Goal: Task Accomplishment & Management: Manage account settings

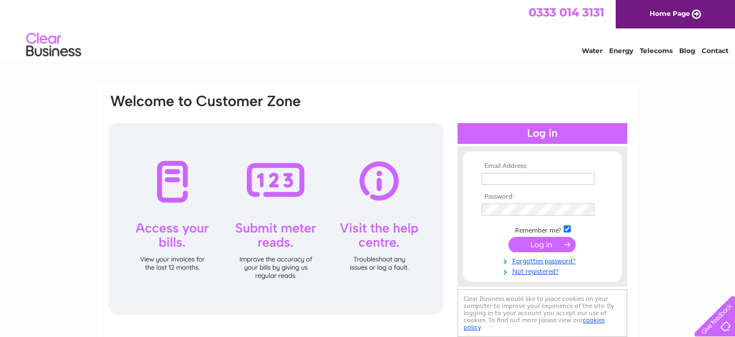
click at [498, 178] on input "text" at bounding box center [537, 179] width 113 height 12
paste input "Lewis_Butterell@ajg.com"
type input "Lewis_Butterell@ajg.com"
click at [534, 249] on input "submit" at bounding box center [541, 245] width 67 height 15
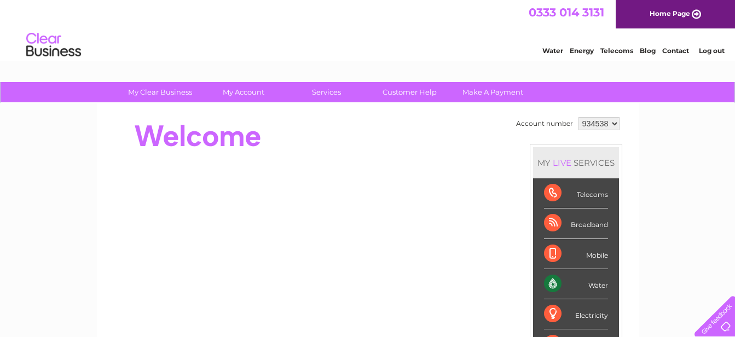
click at [612, 125] on select "934538 948049 948799 955320" at bounding box center [598, 123] width 41 height 13
select select "948799"
click at [578, 117] on select "934538 948049 948799 955320" at bounding box center [598, 123] width 41 height 13
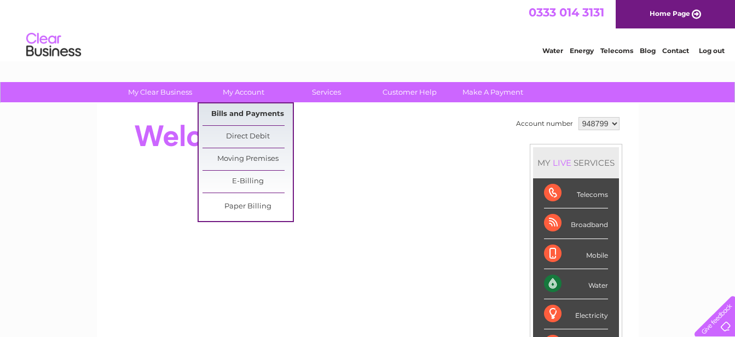
click at [249, 109] on link "Bills and Payments" at bounding box center [247, 114] width 90 height 22
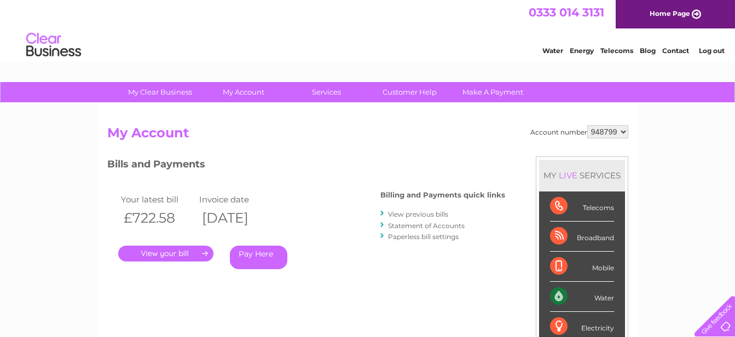
click at [423, 216] on link "View previous bills" at bounding box center [418, 214] width 60 height 8
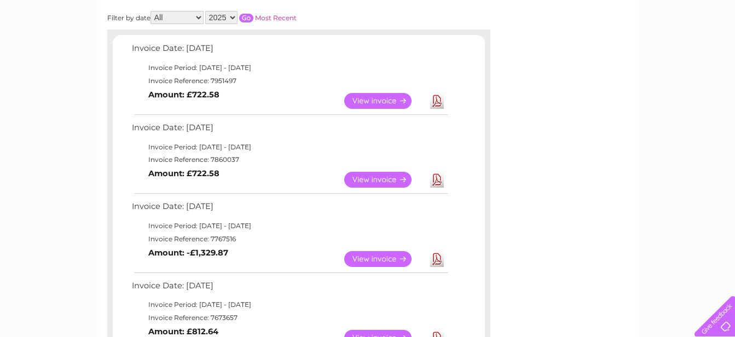
scroll to position [109, 0]
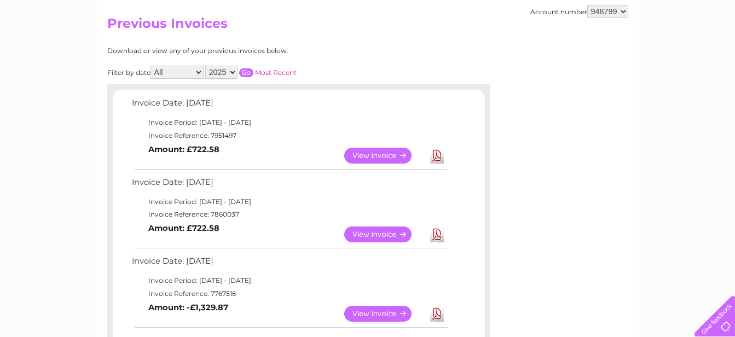
click at [436, 234] on link "Download" at bounding box center [437, 235] width 14 height 16
click at [375, 156] on link "View" at bounding box center [384, 156] width 80 height 16
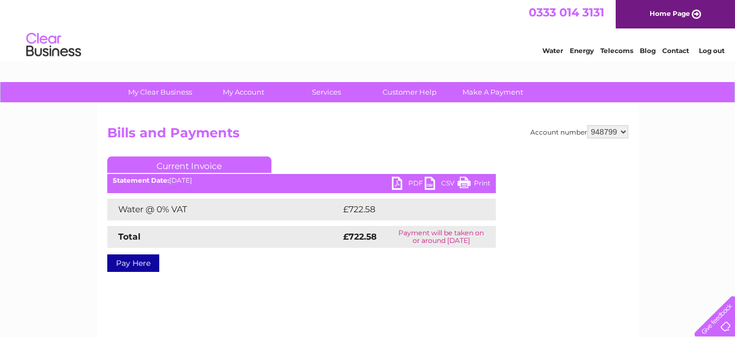
click at [398, 182] on link "PDF" at bounding box center [408, 185] width 33 height 16
